Goal: Task Accomplishment & Management: Manage account settings

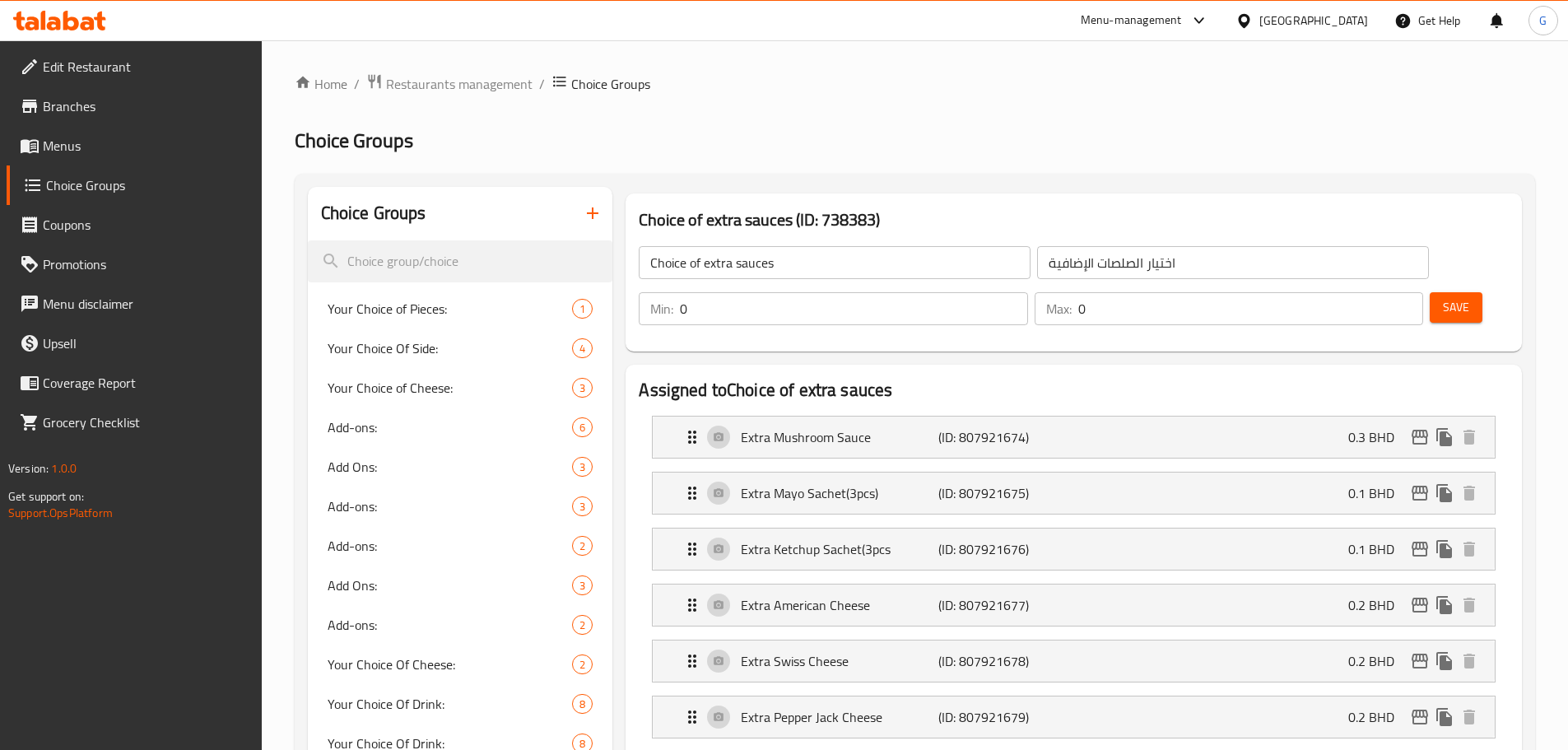
click at [443, 90] on span "Restaurants management" at bounding box center [459, 83] width 147 height 20
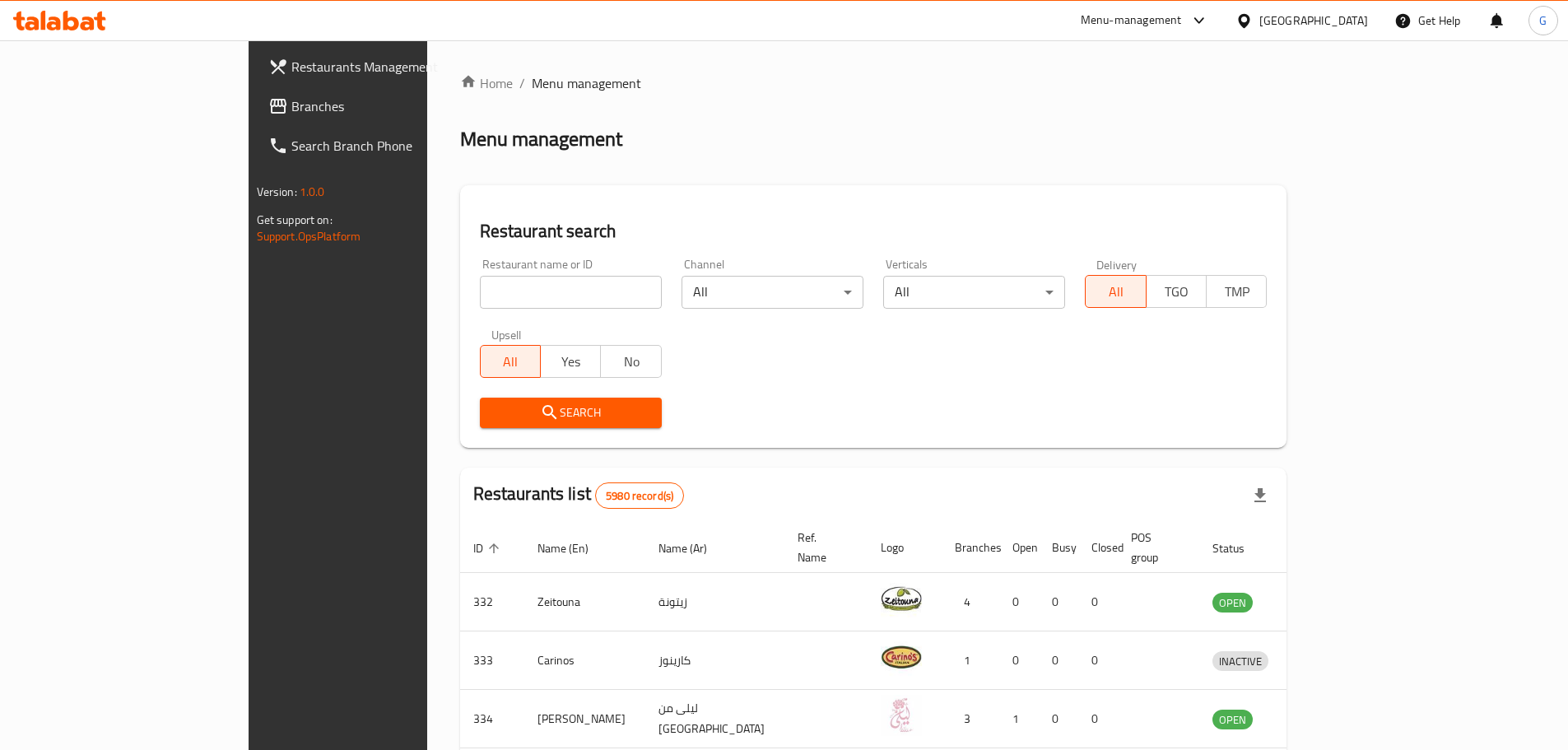
click at [1345, 11] on div "Bahrain" at bounding box center [1313, 20] width 109 height 18
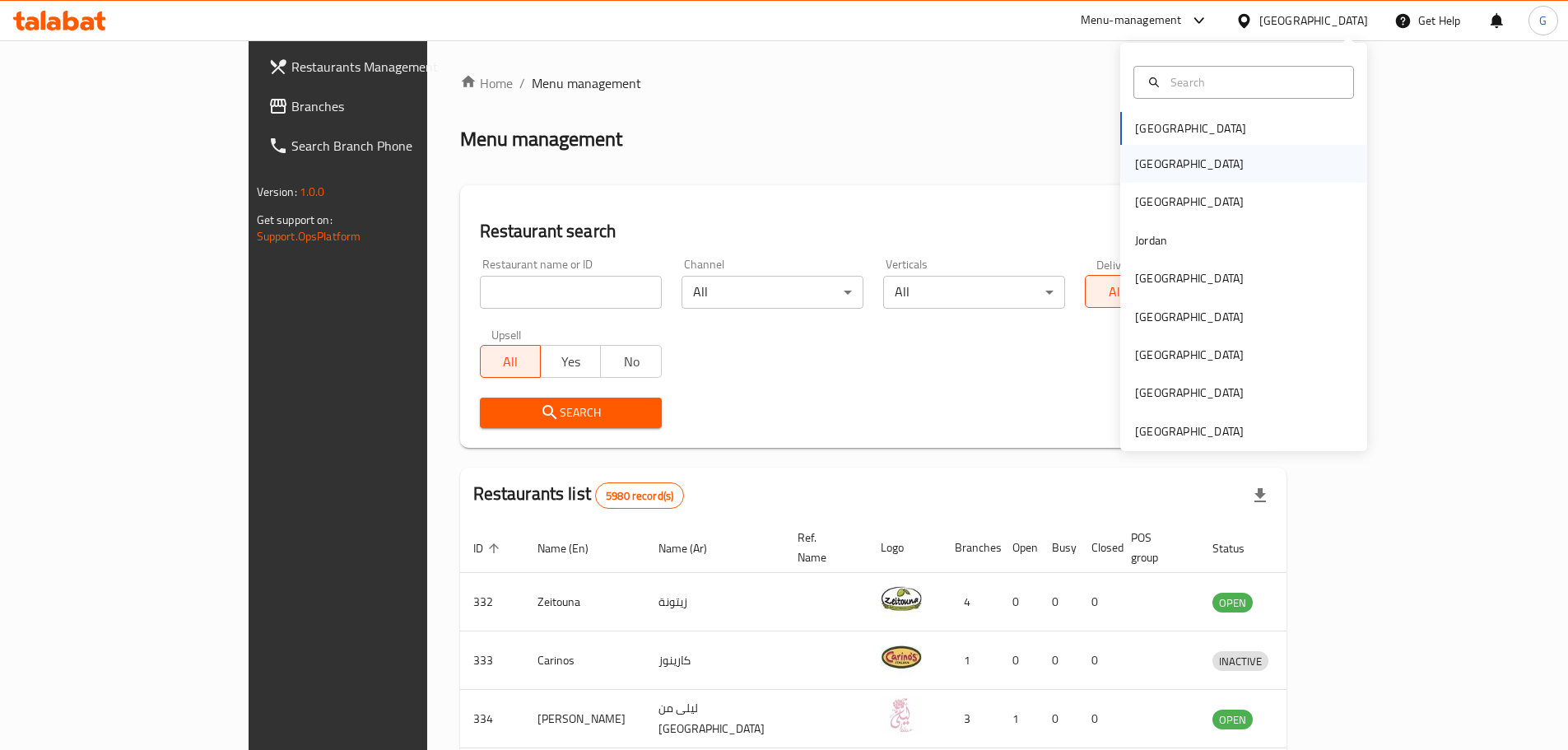
click at [1158, 167] on div "[GEOGRAPHIC_DATA]" at bounding box center [1189, 164] width 135 height 38
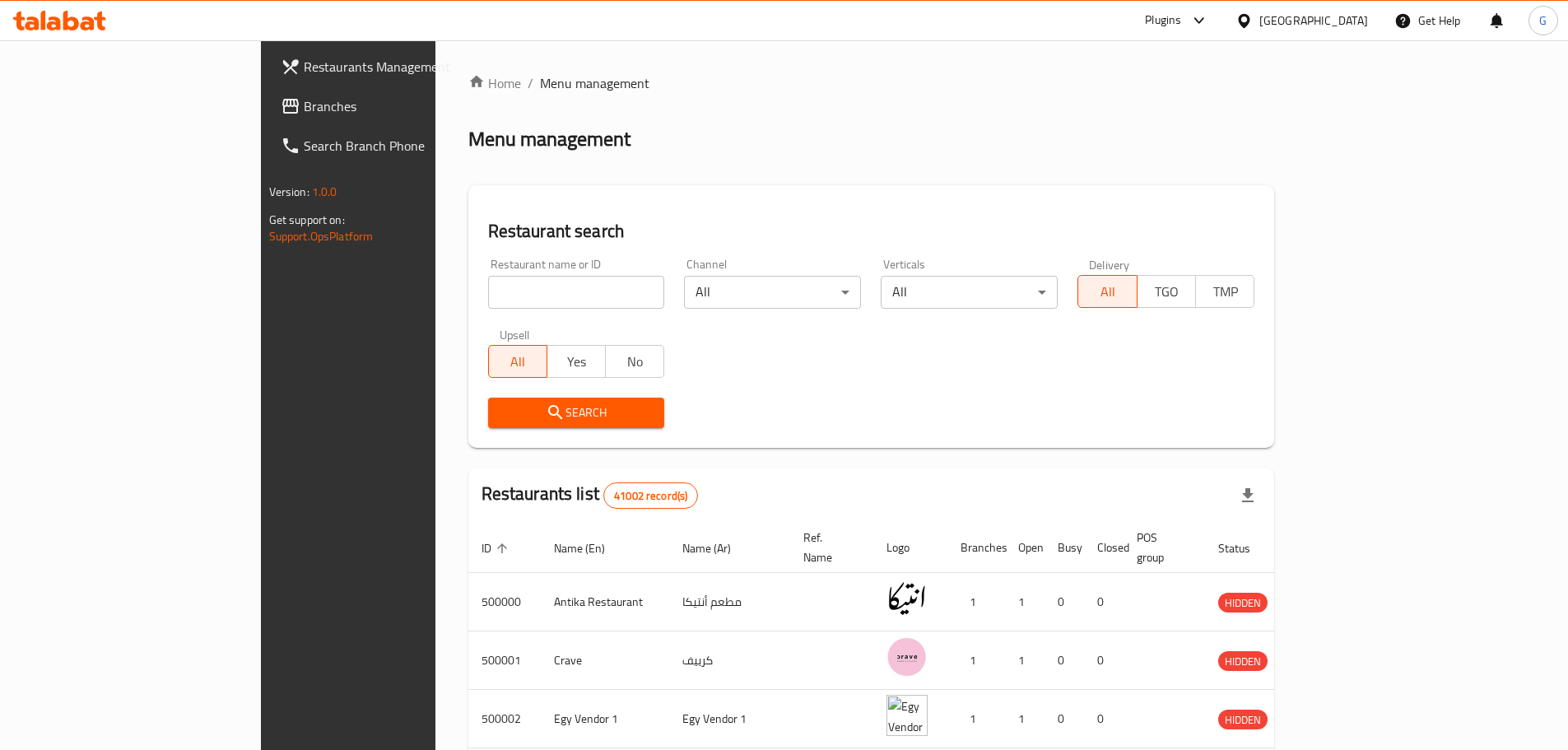
click at [304, 109] on span "Branches" at bounding box center [406, 106] width 205 height 20
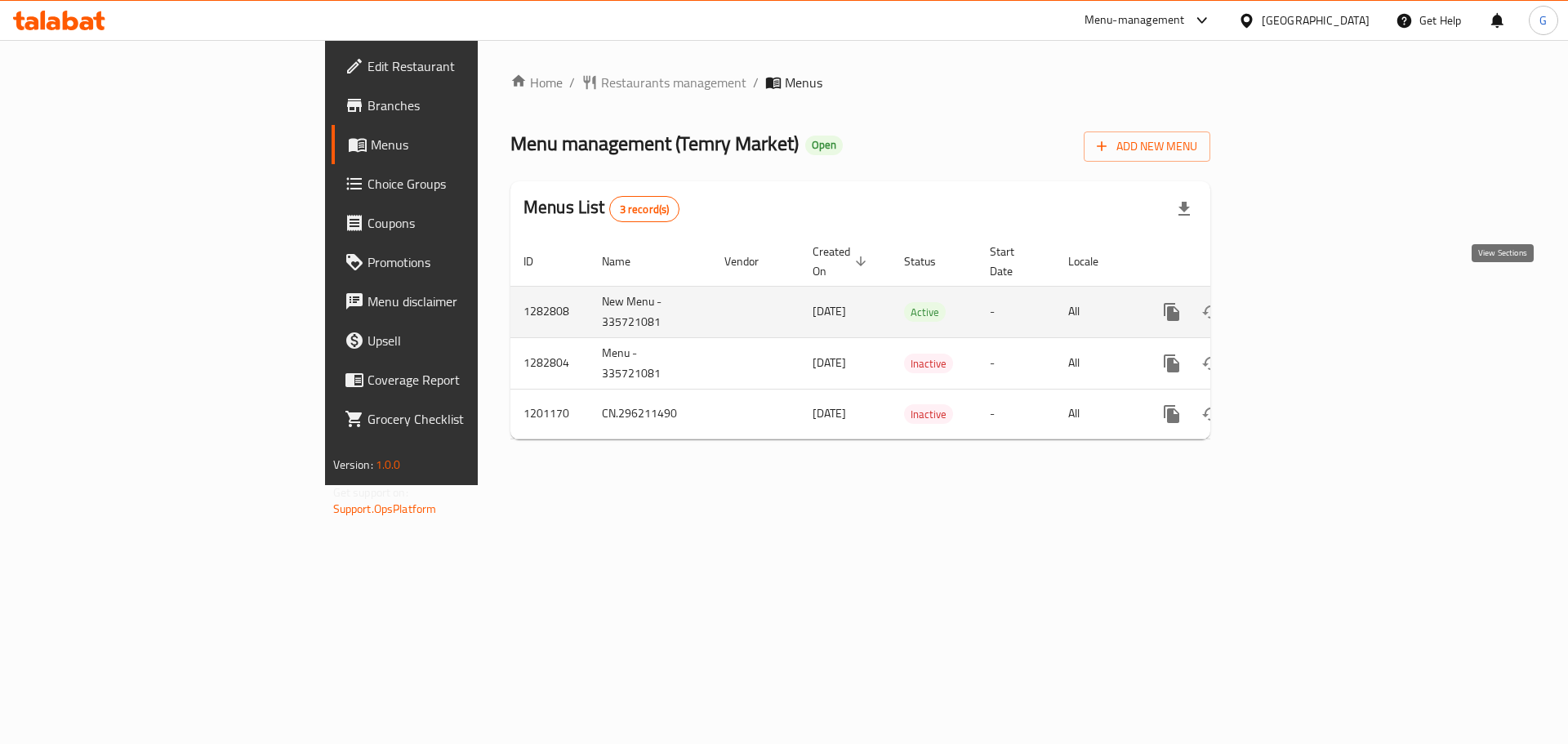
click at [1309, 292] on link "enhanced table" at bounding box center [1289, 312] width 39 height 39
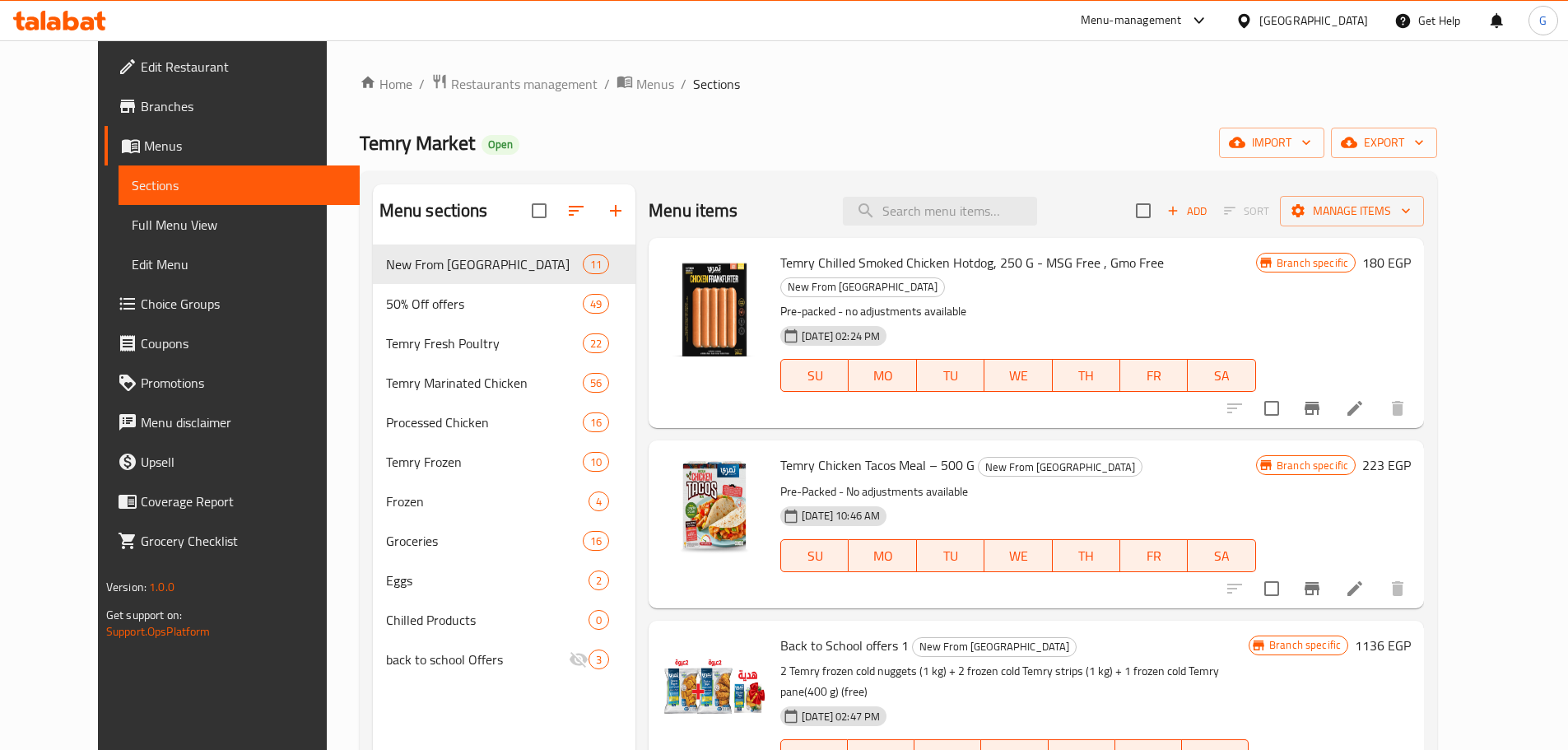
scroll to position [82, 0]
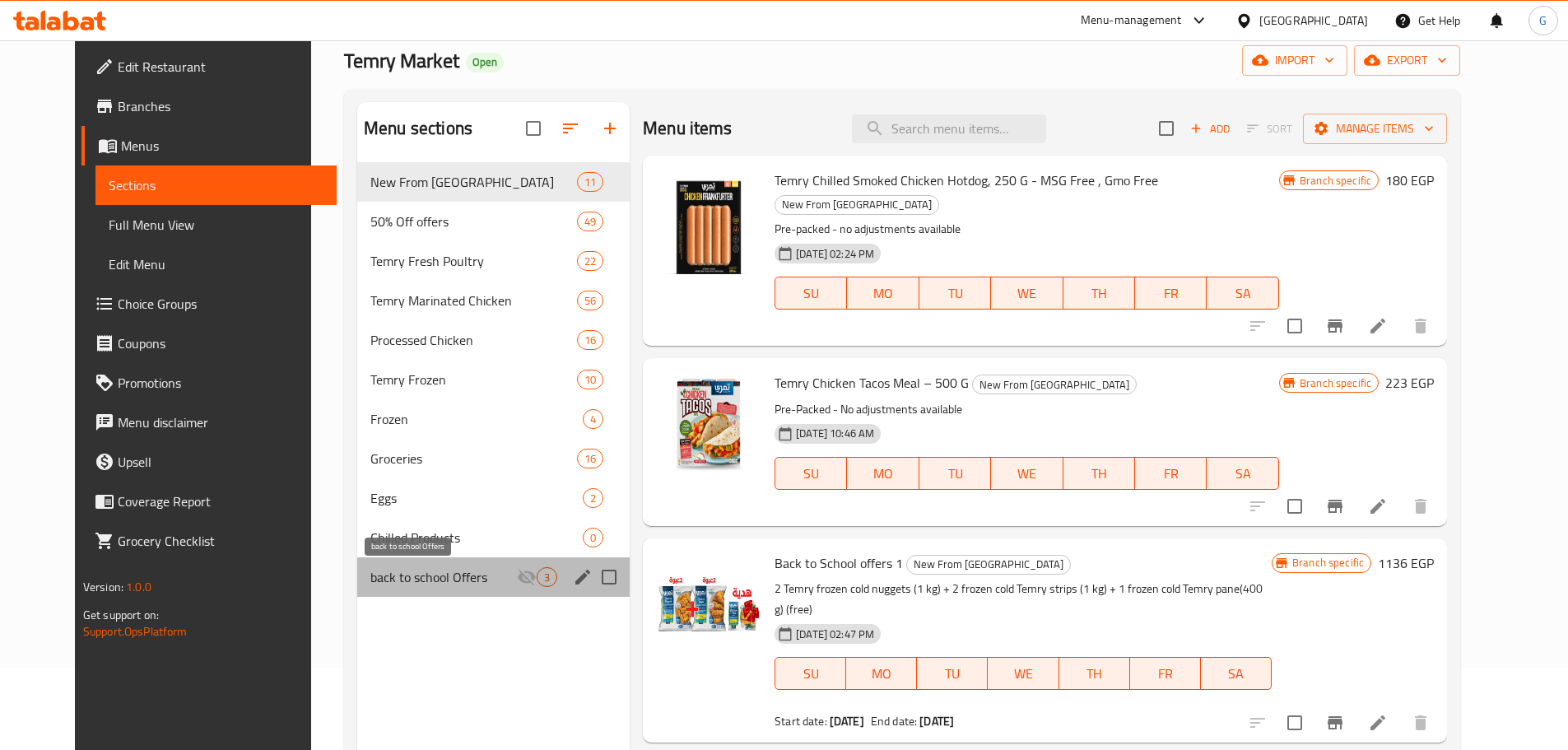
click at [428, 582] on span "back to school Offers" at bounding box center [443, 577] width 147 height 20
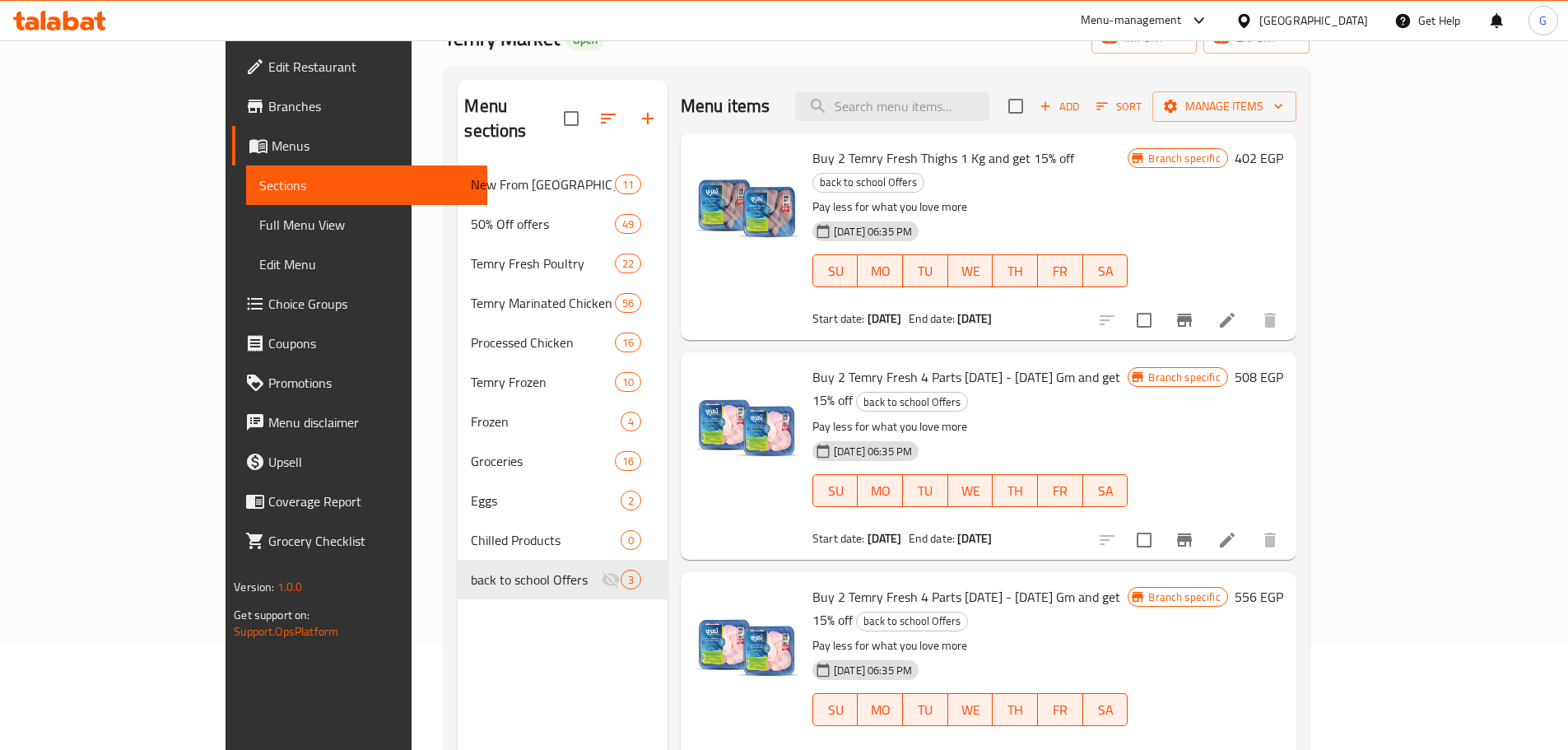
scroll to position [66, 0]
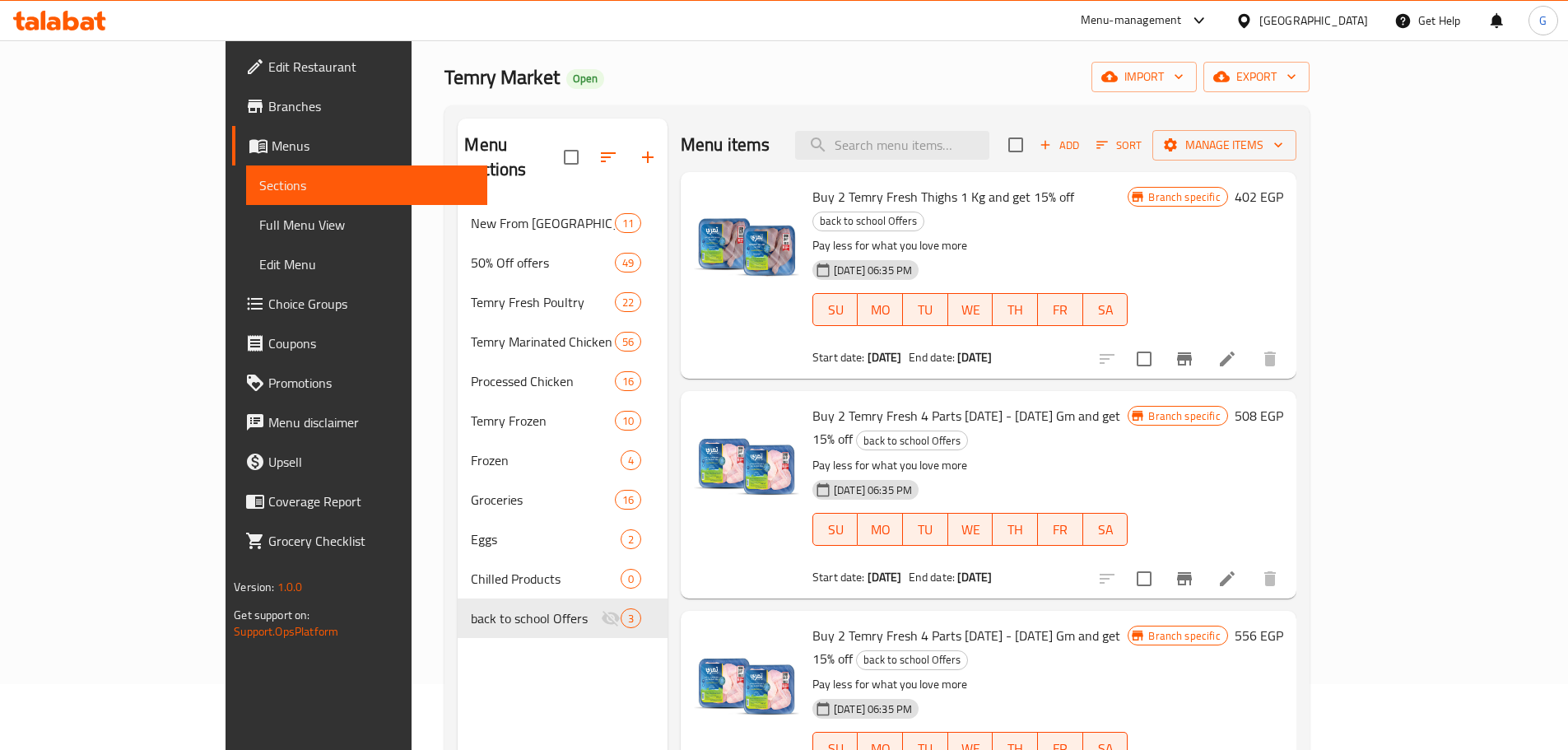
click at [469, 685] on div "Menu sections New From Temry 11 50% Off offers 49 Temry Fresh Poultry 22 Temry …" at bounding box center [562, 493] width 210 height 750
click at [957, 155] on input "search" at bounding box center [891, 145] width 194 height 28
click at [957, 155] on input "v" at bounding box center [891, 145] width 194 height 28
paste input "Back to School offers 1"
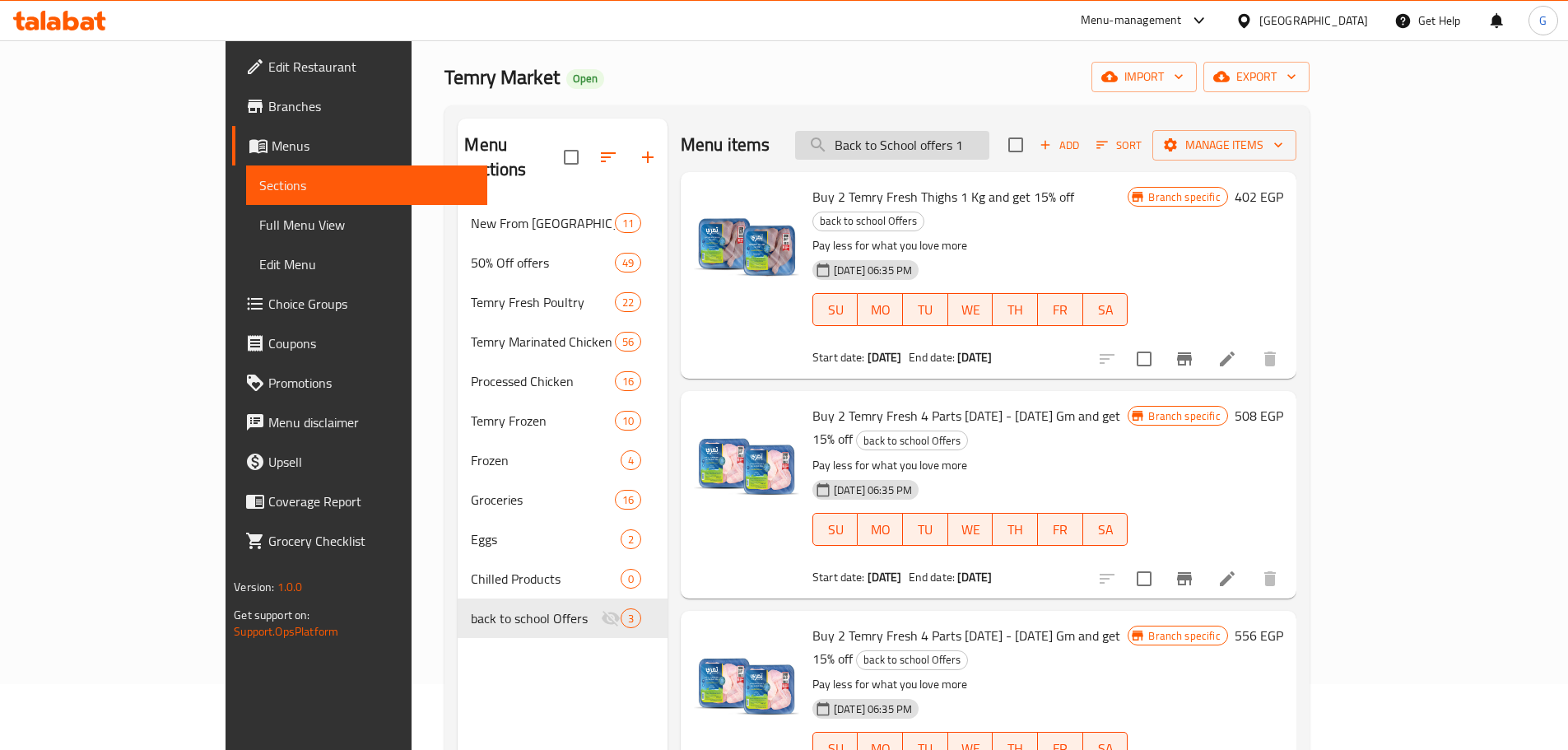
click at [951, 144] on input "Back to School offers 1" at bounding box center [891, 145] width 194 height 28
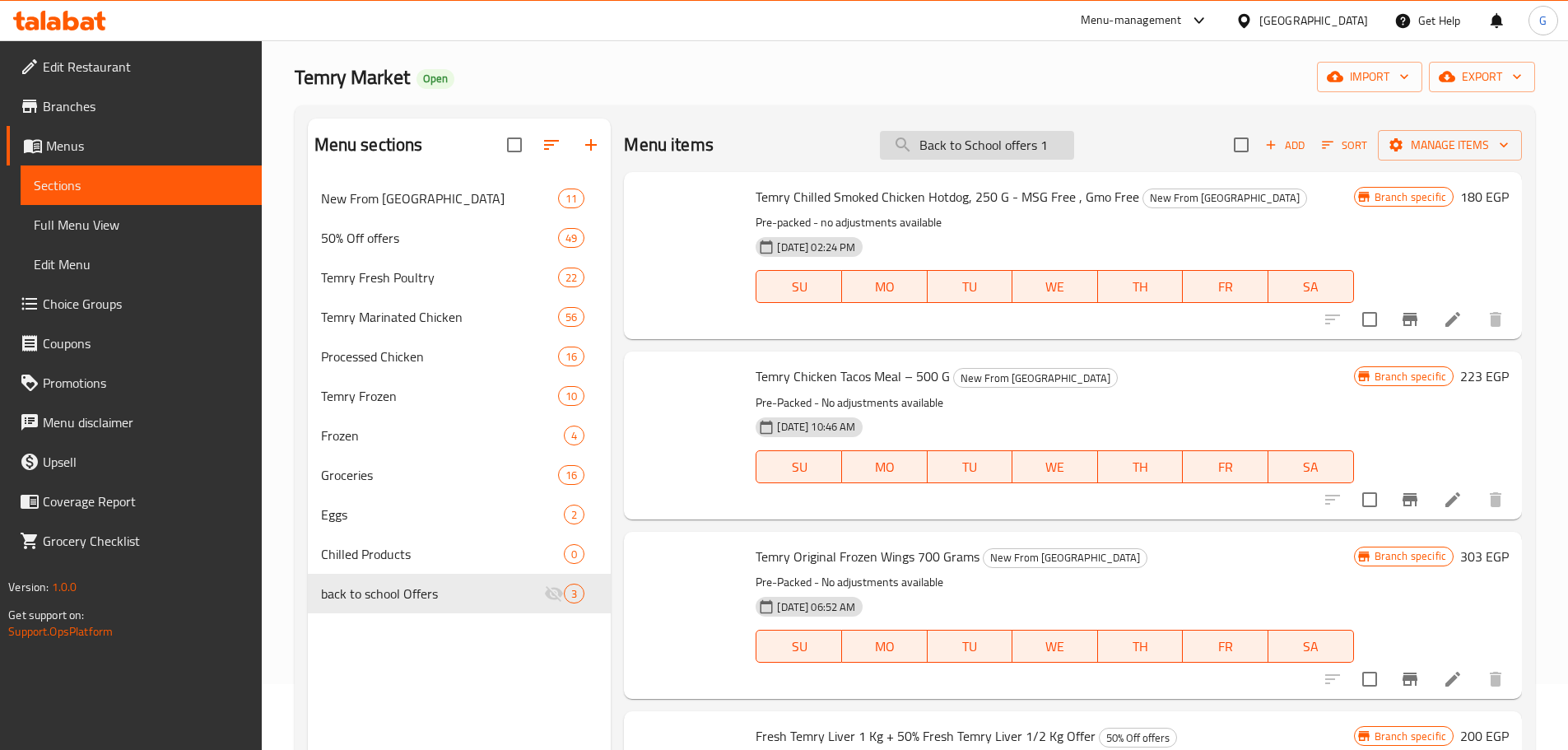
click at [951, 144] on input "Back to School offers 1" at bounding box center [976, 145] width 194 height 28
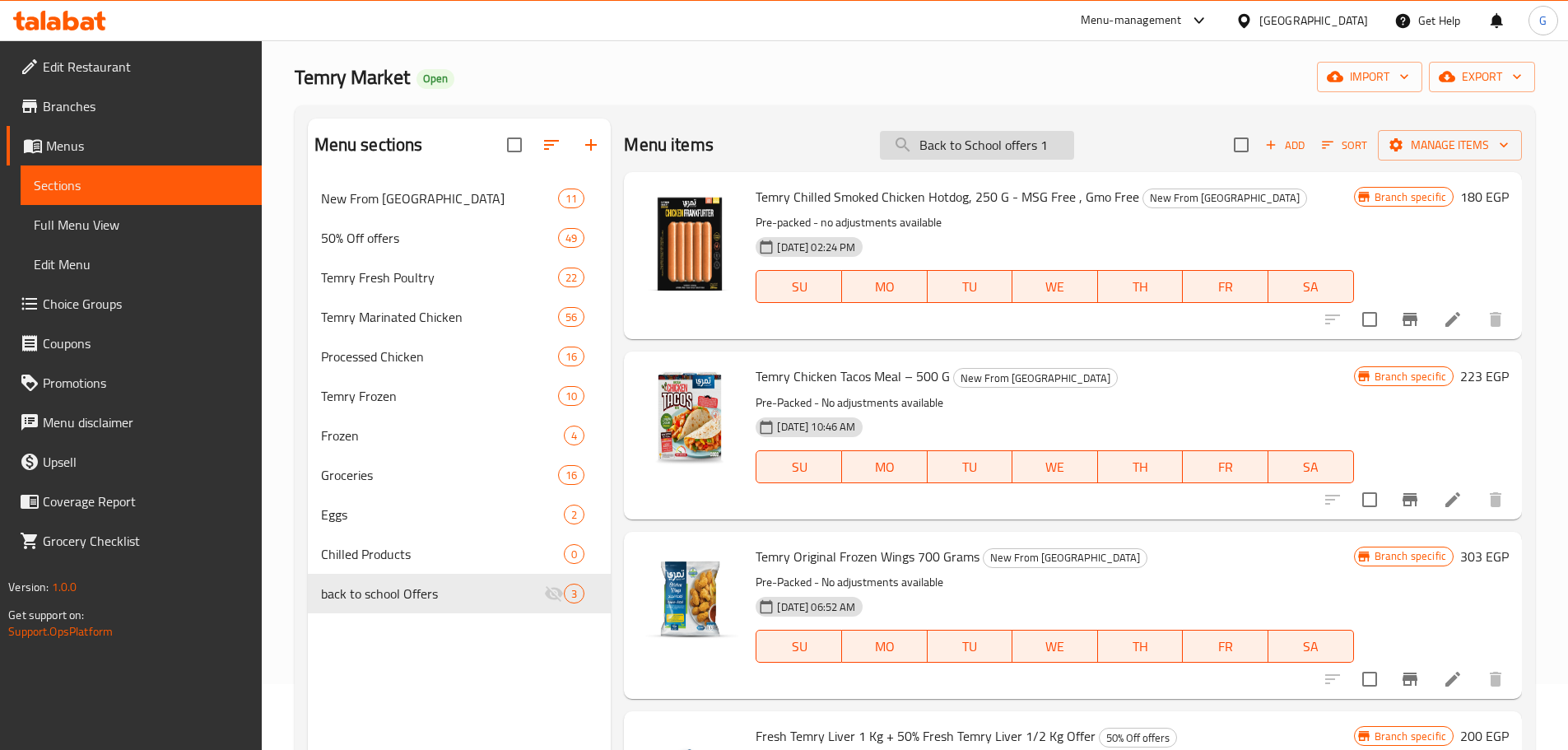
click at [951, 144] on input "Back to School offers 1" at bounding box center [976, 145] width 194 height 28
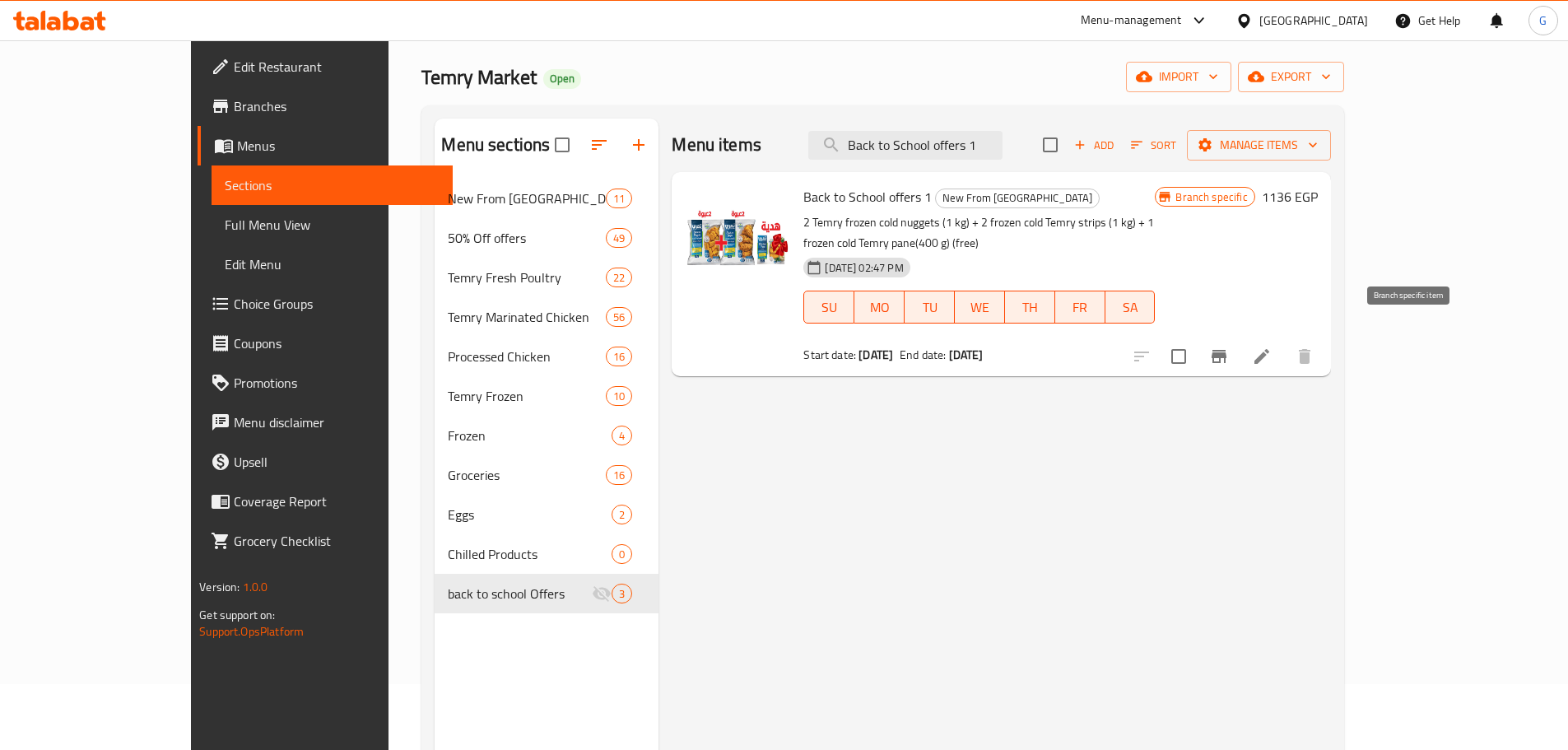
click at [1238, 351] on button "Branch-specific-item" at bounding box center [1219, 356] width 40 height 40
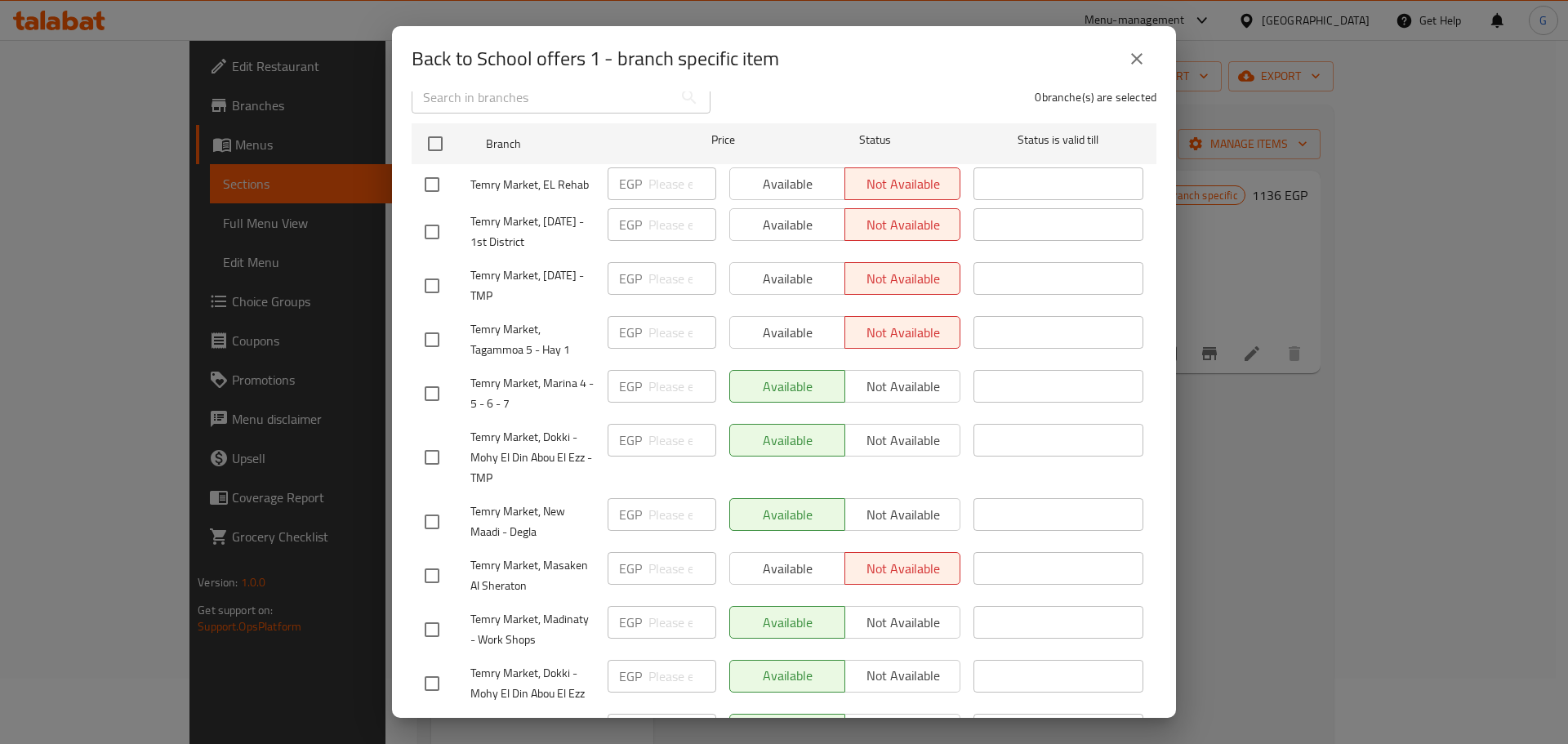
scroll to position [245, 0]
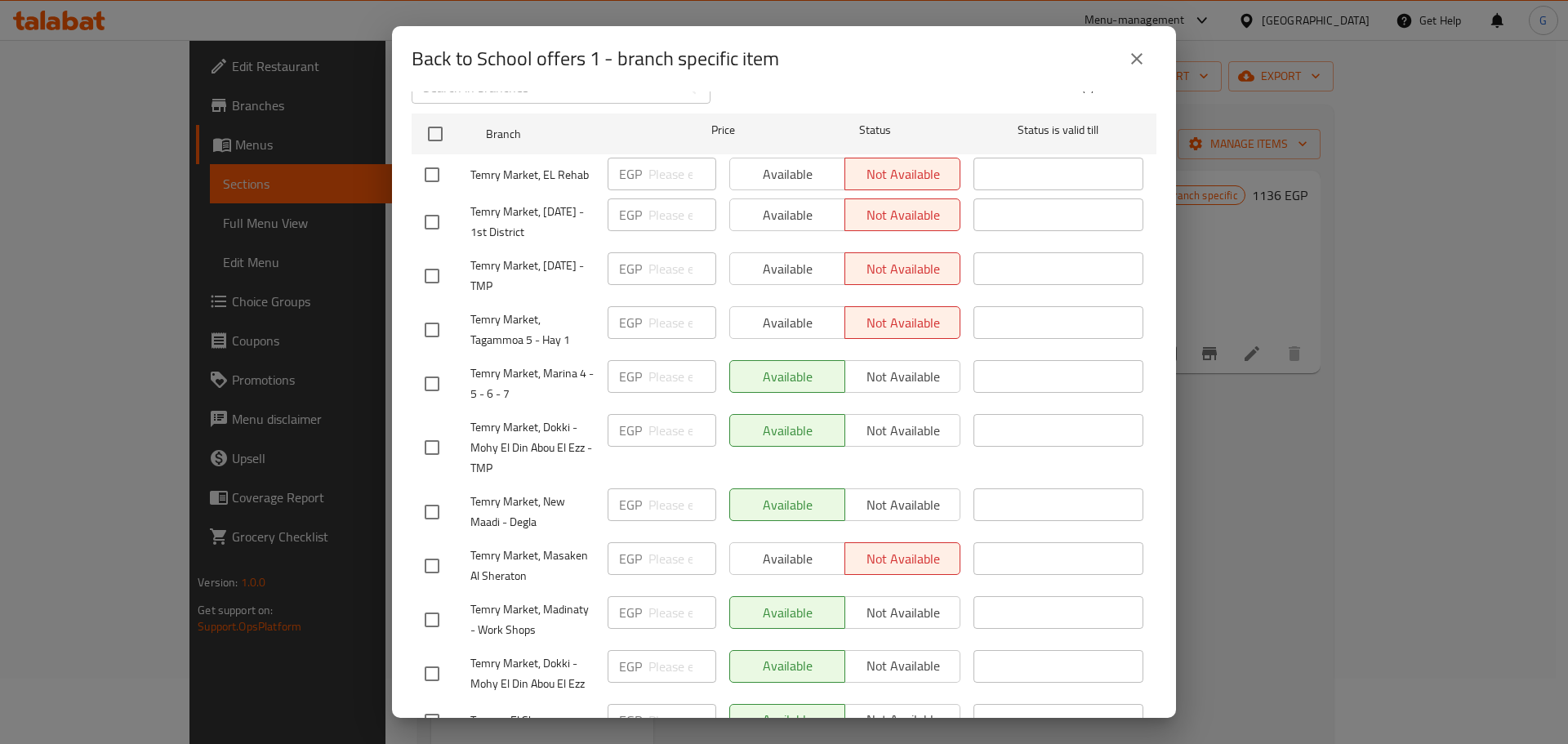
click at [1139, 59] on icon "close" at bounding box center [1136, 58] width 20 height 20
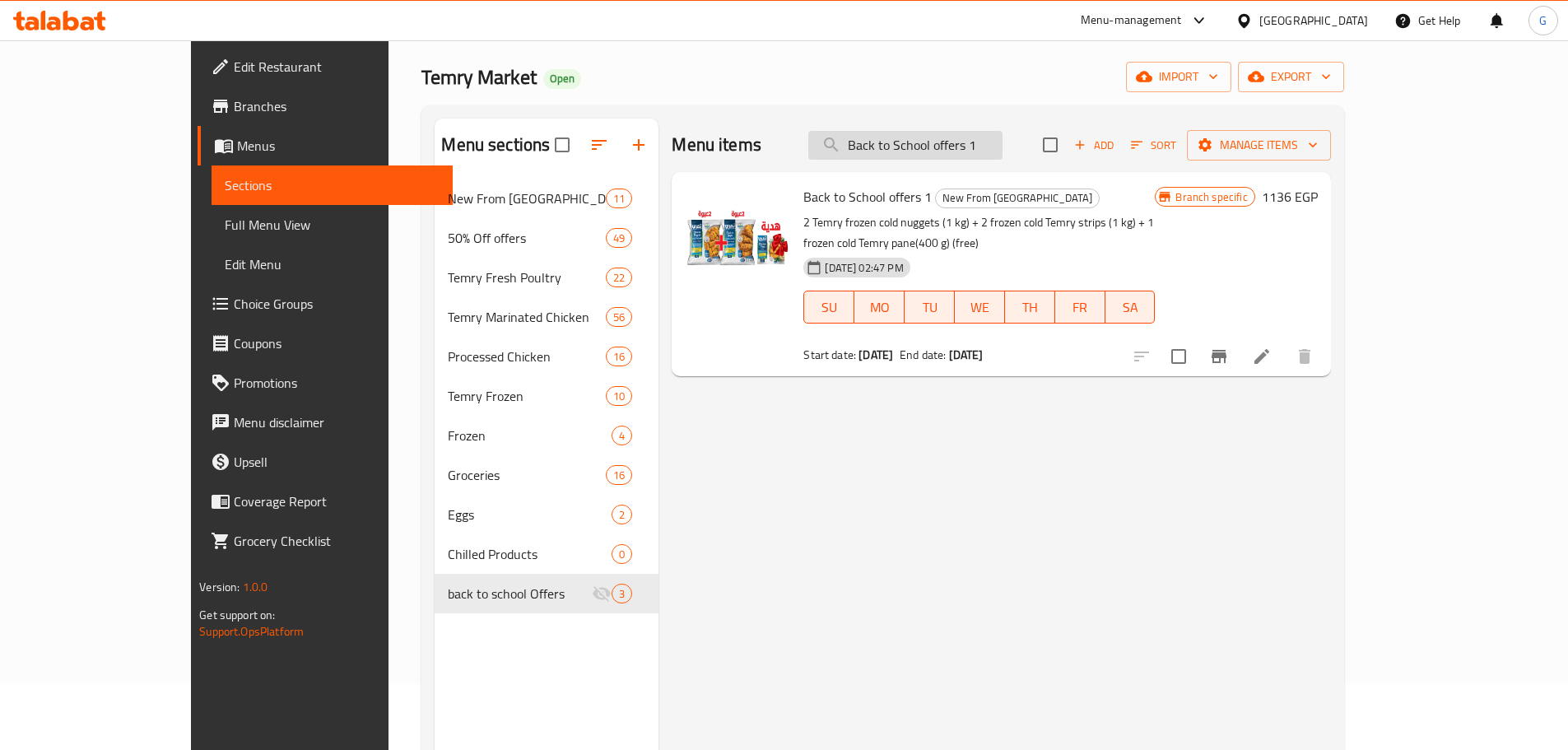
click at [1002, 159] on input "Back to School offers 1" at bounding box center [904, 145] width 194 height 28
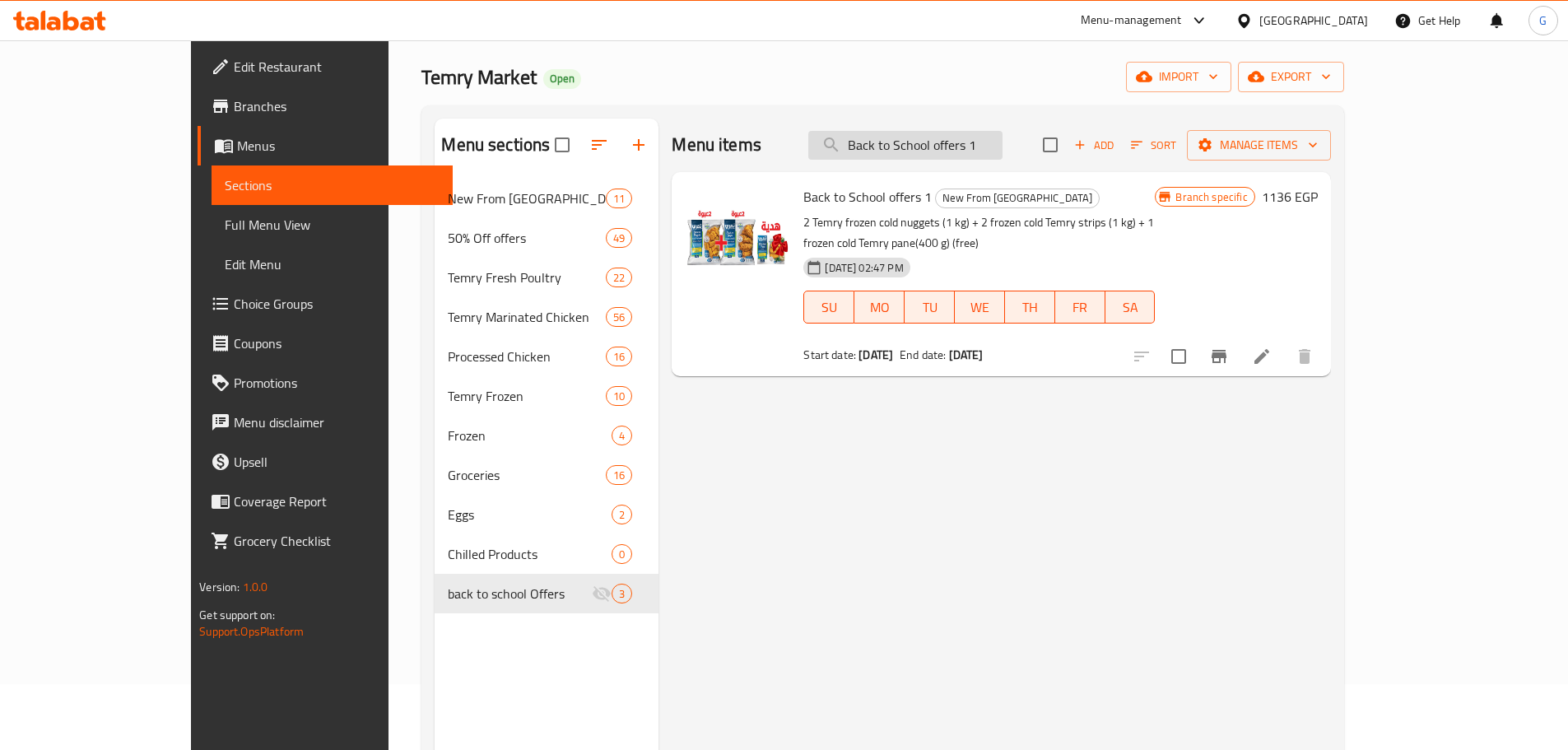
paste input "2"
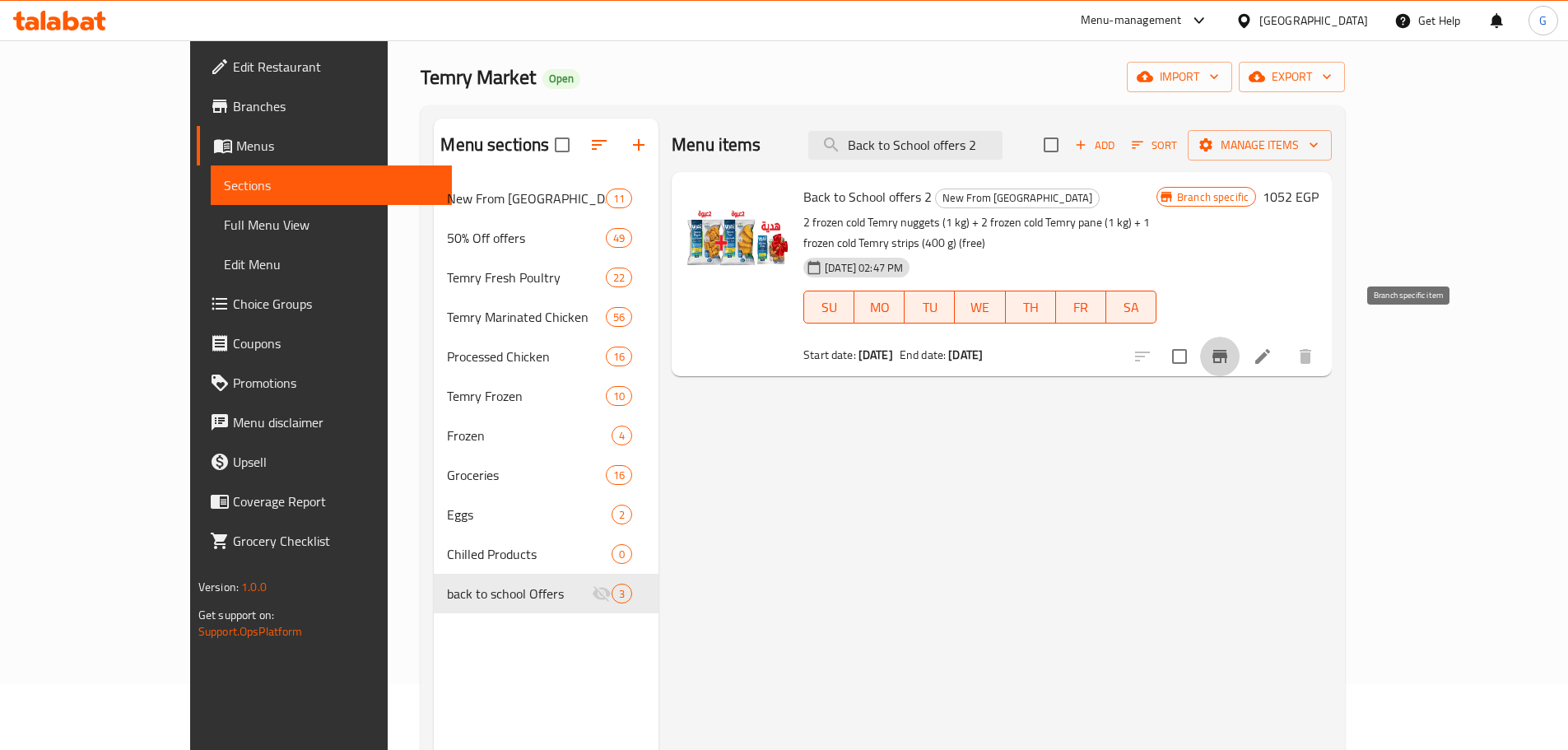
click at [1239, 348] on button "Branch-specific-item" at bounding box center [1220, 356] width 40 height 40
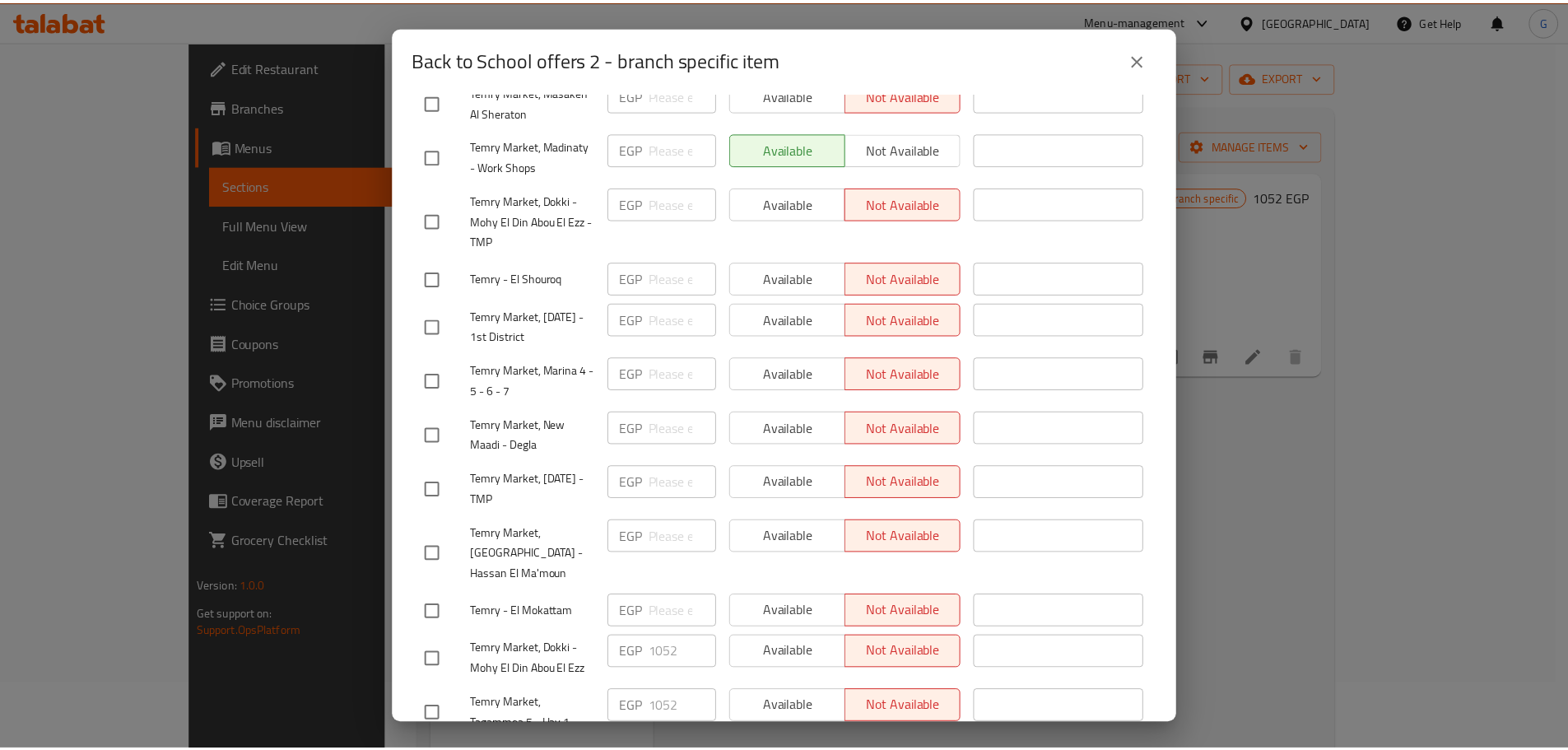
scroll to position [473, 0]
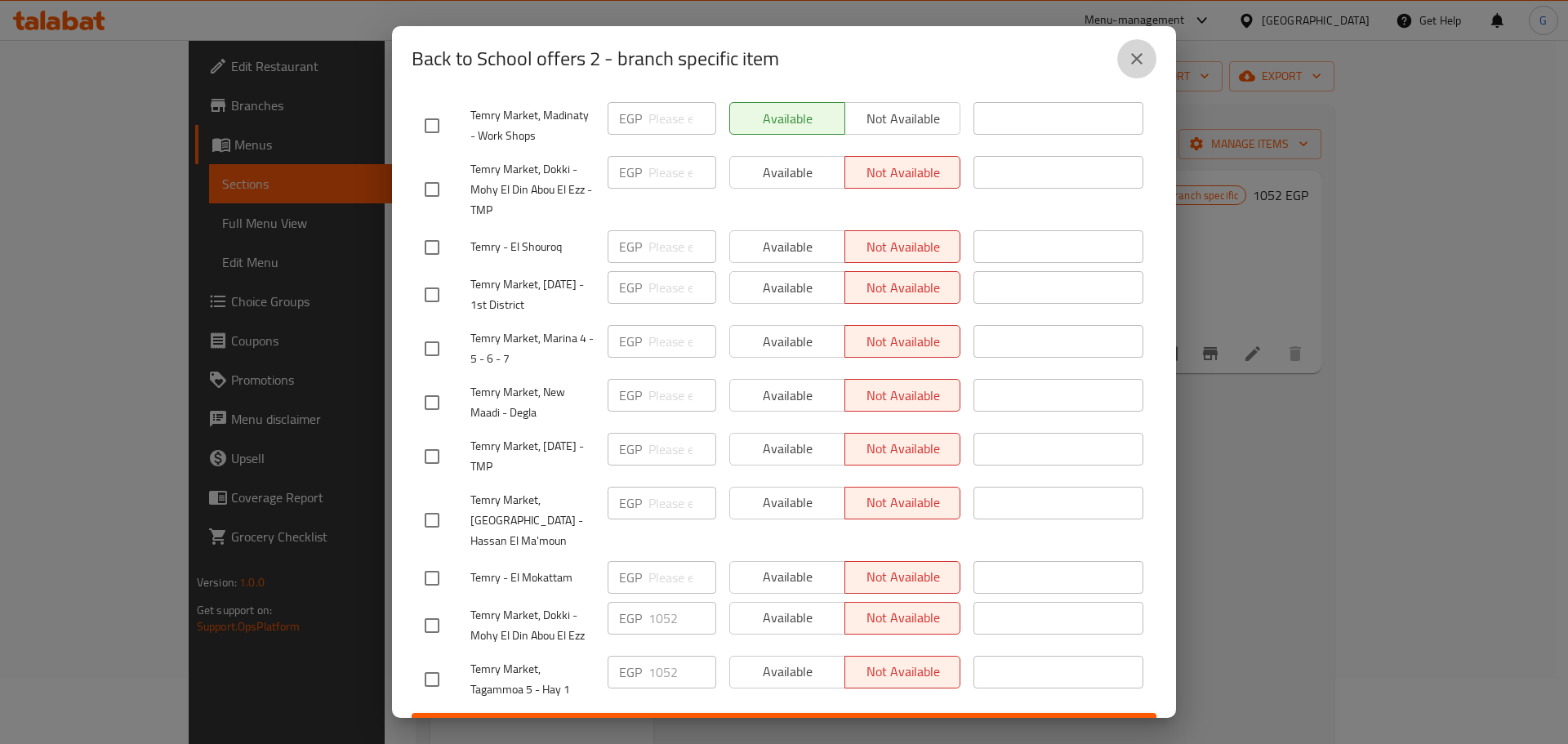
click at [1128, 70] on button "close" at bounding box center [1137, 59] width 39 height 39
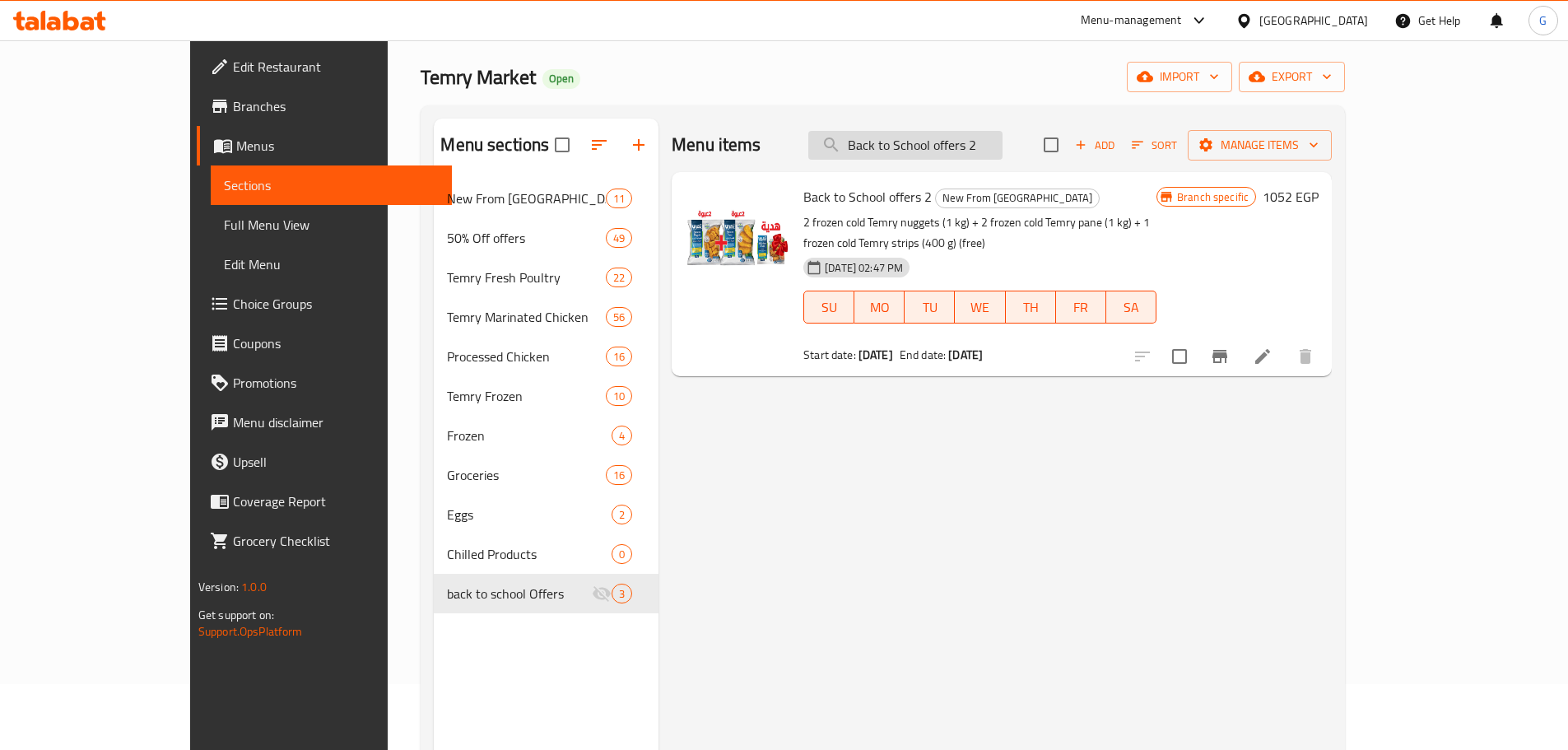
click at [997, 151] on input "Back to School offers 2" at bounding box center [904, 145] width 194 height 28
paste input "3"
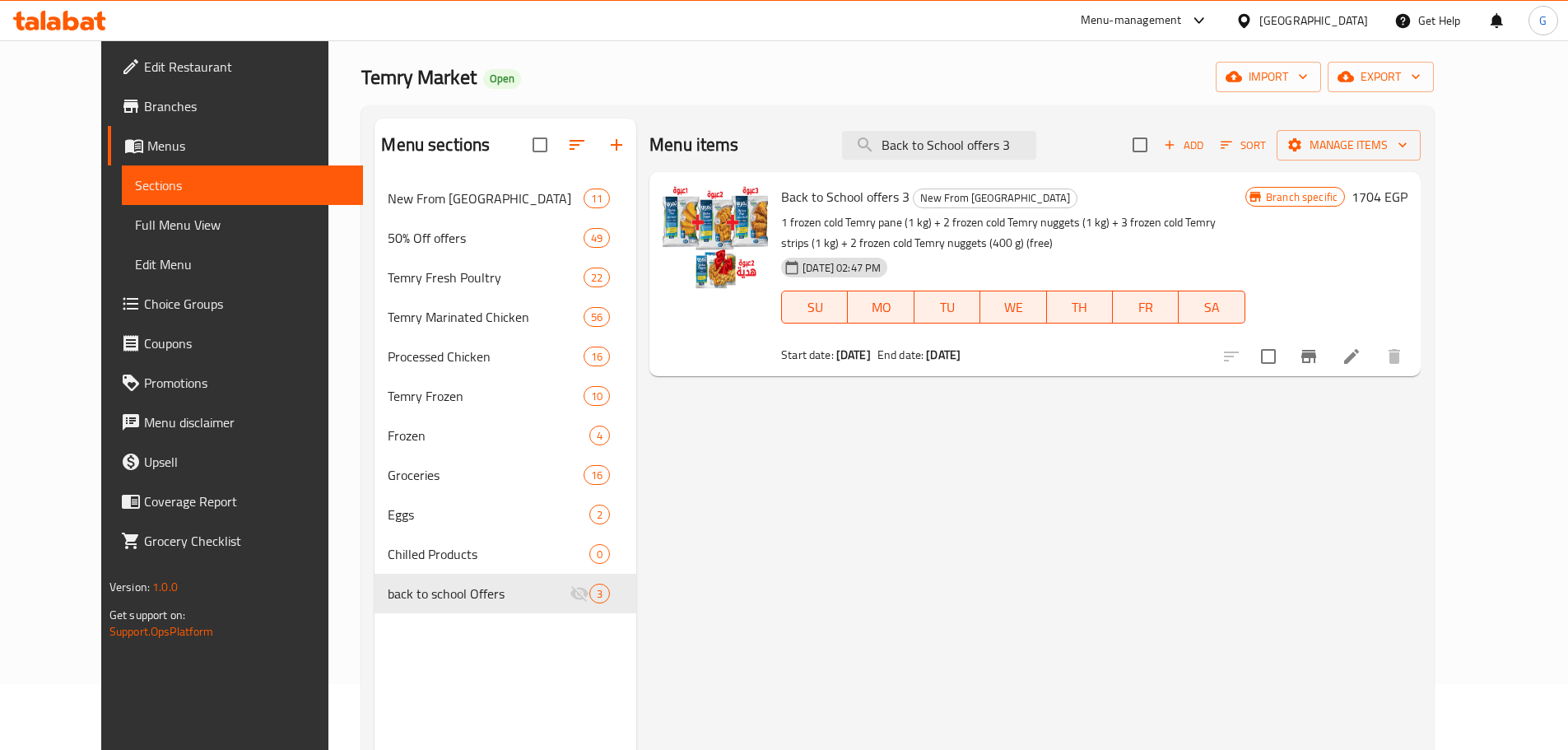
type input "Back to School offers 3"
click at [1318, 361] on icon "Branch-specific-item" at bounding box center [1308, 356] width 20 height 20
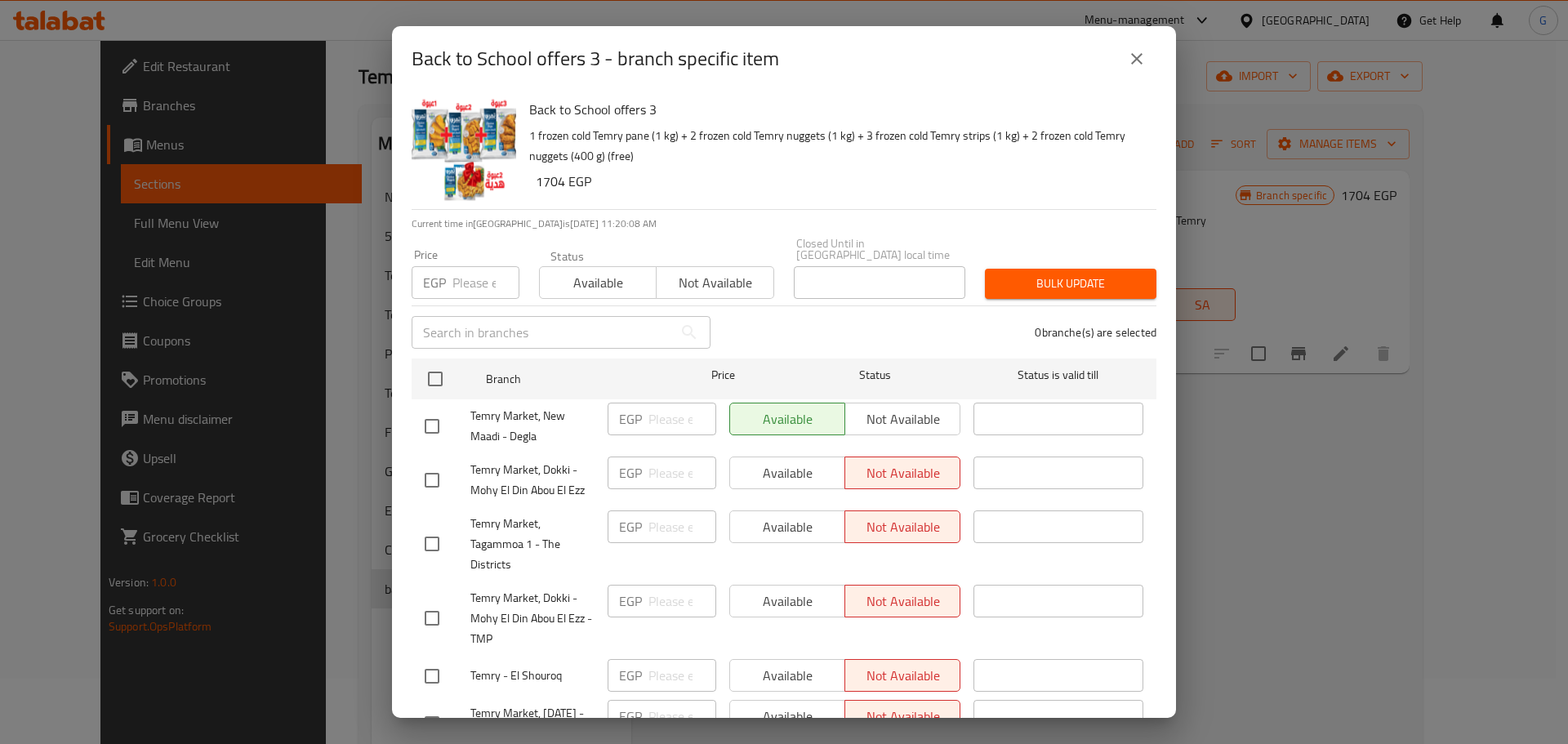
click at [1148, 78] on div "Back to School offers 3 - branch specific item" at bounding box center [784, 59] width 745 height 39
click at [1139, 73] on button "close" at bounding box center [1137, 59] width 39 height 39
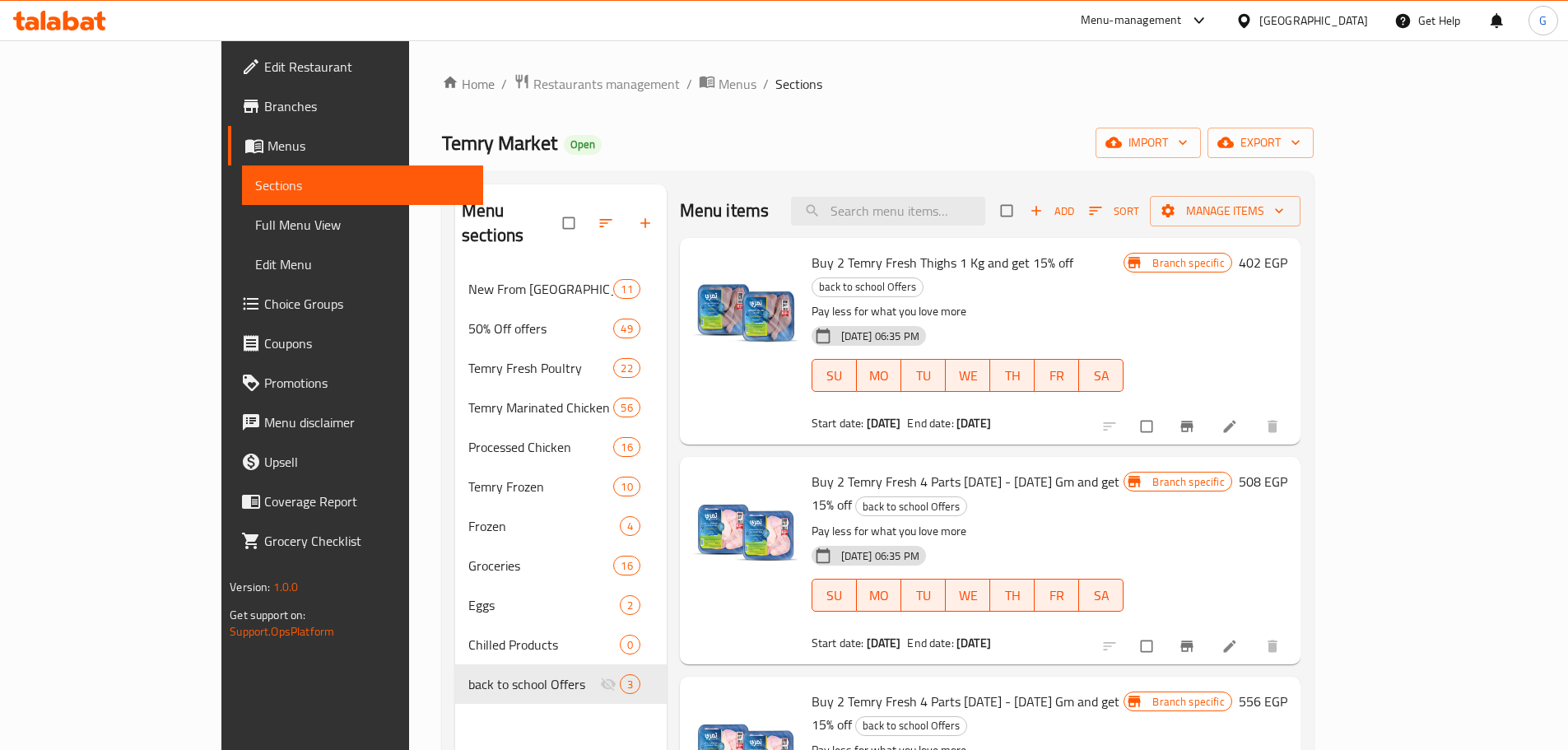
click at [1209, 17] on div at bounding box center [1195, 20] width 27 height 20
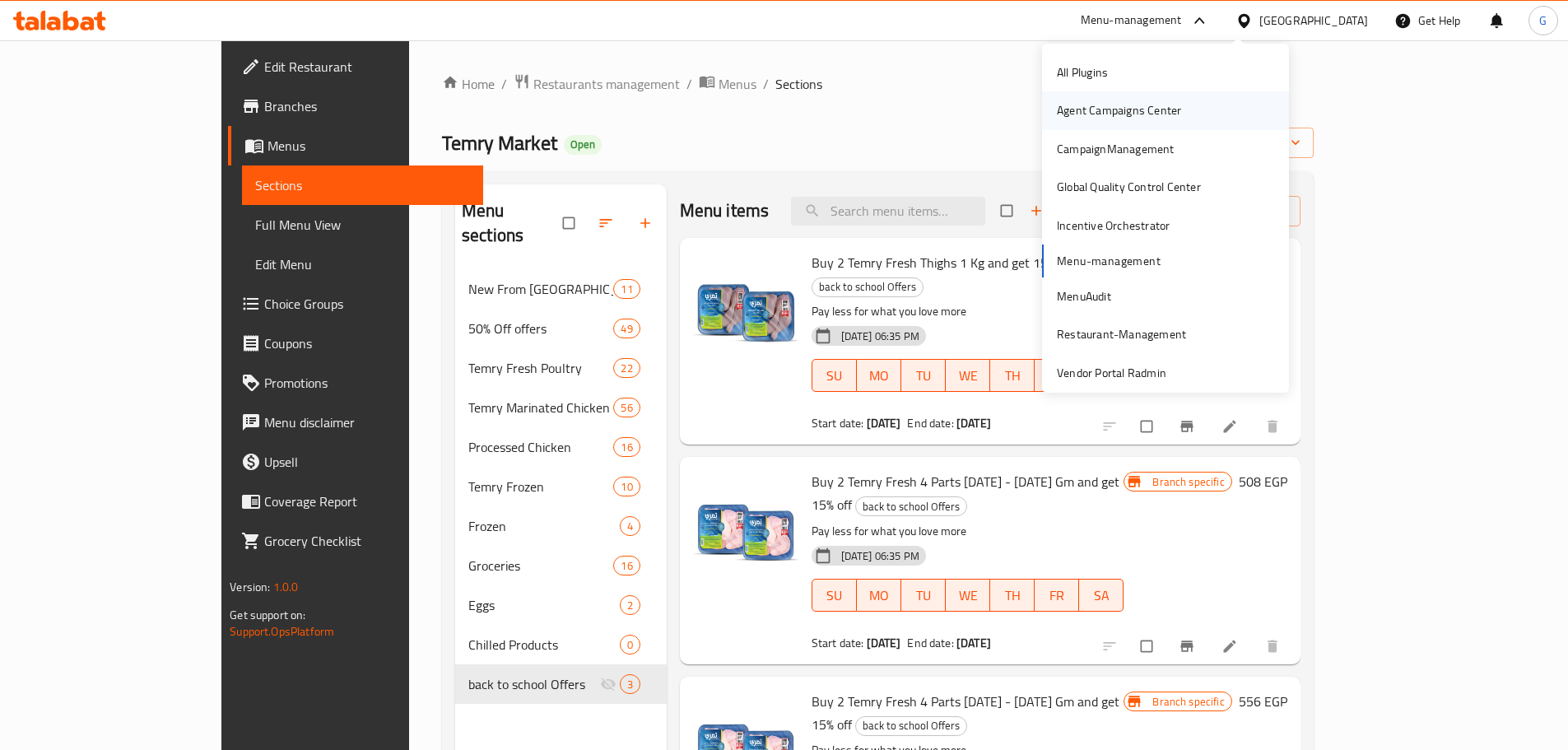
click at [1133, 116] on div "Agent Campaigns Center" at bounding box center [1118, 110] width 124 height 18
